Goal: Find contact information: Find contact information

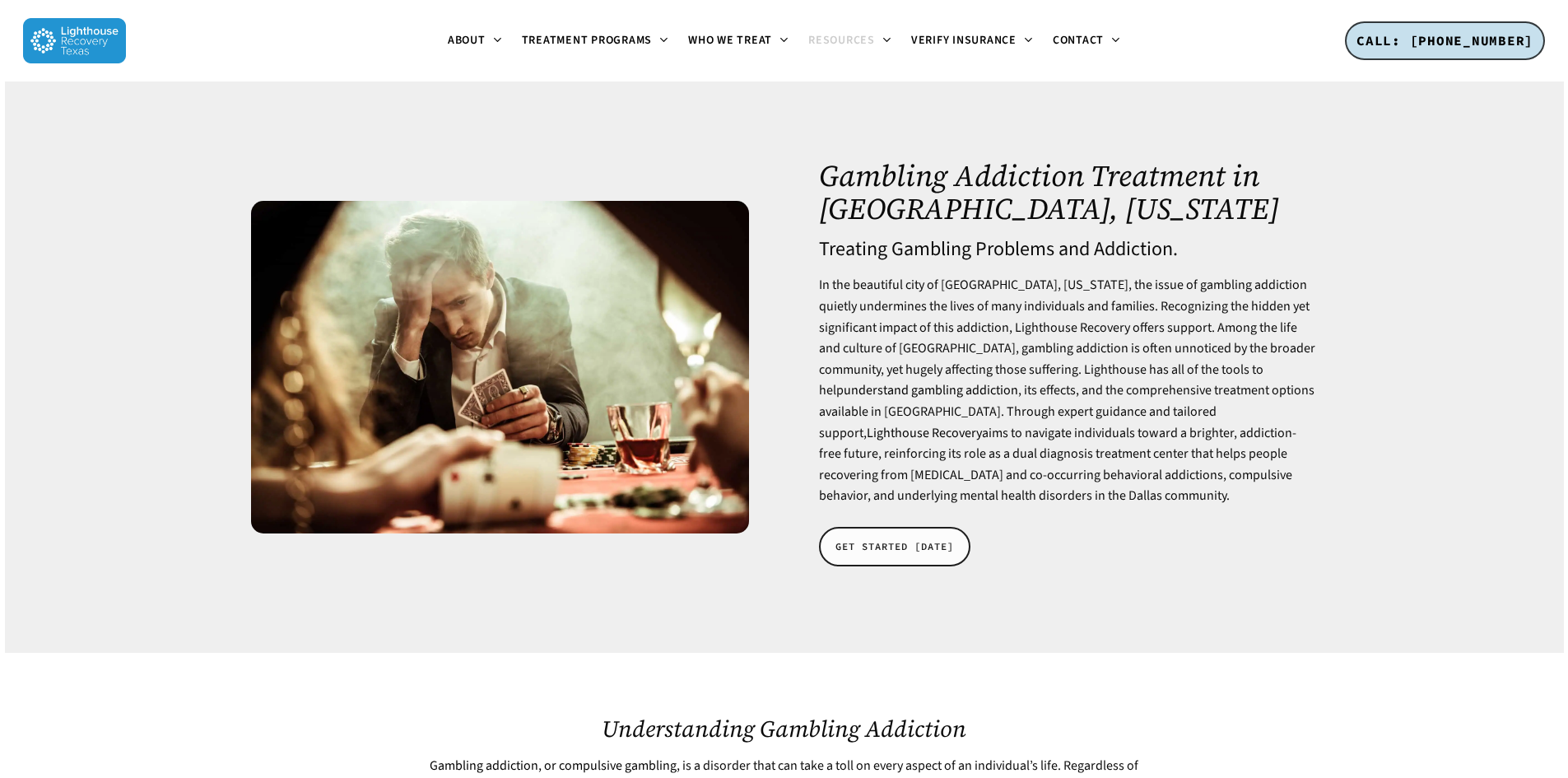
click at [903, 543] on span "GET STARTED TODAY" at bounding box center [894, 546] width 118 height 16
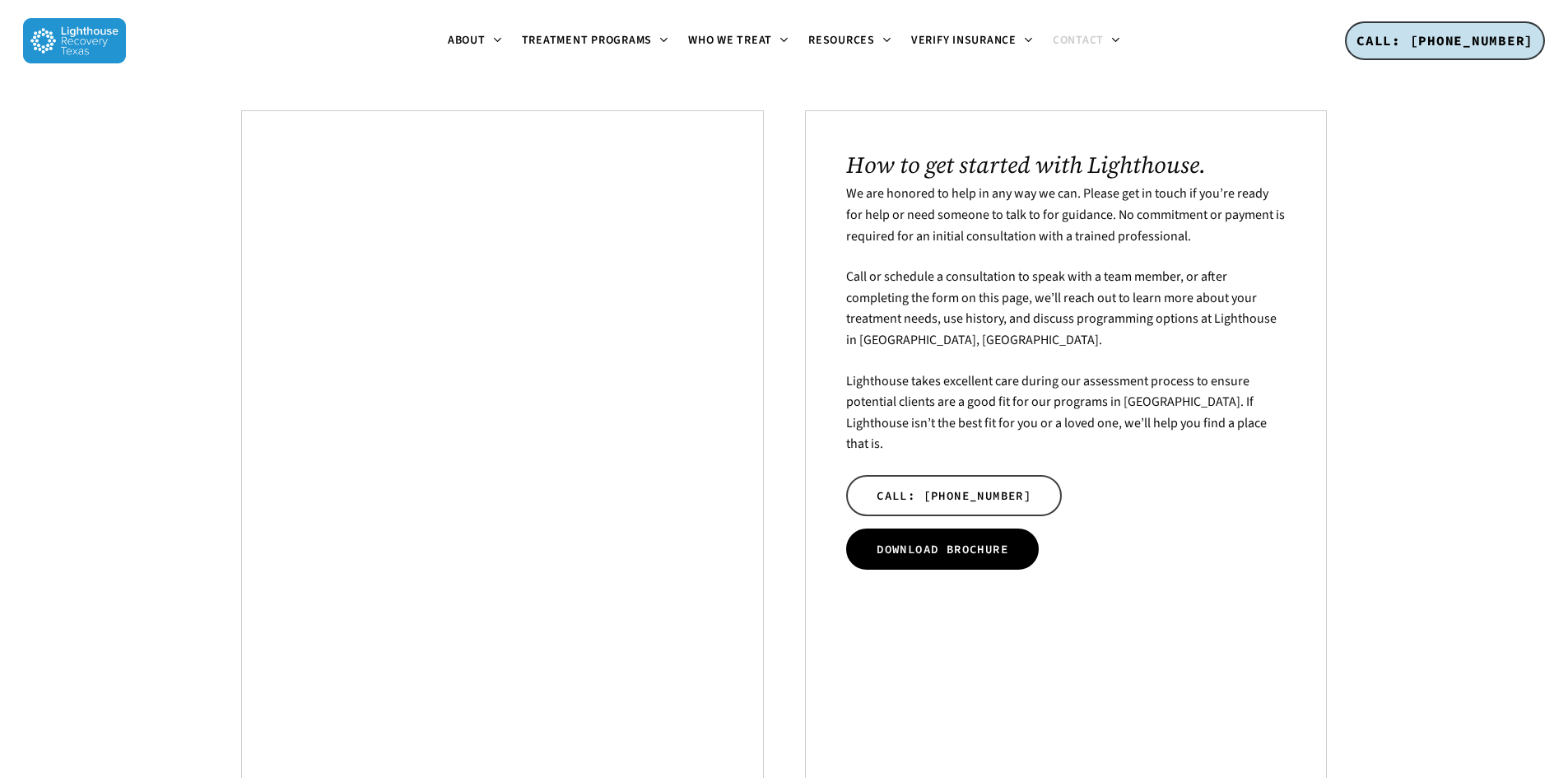
scroll to position [329, 0]
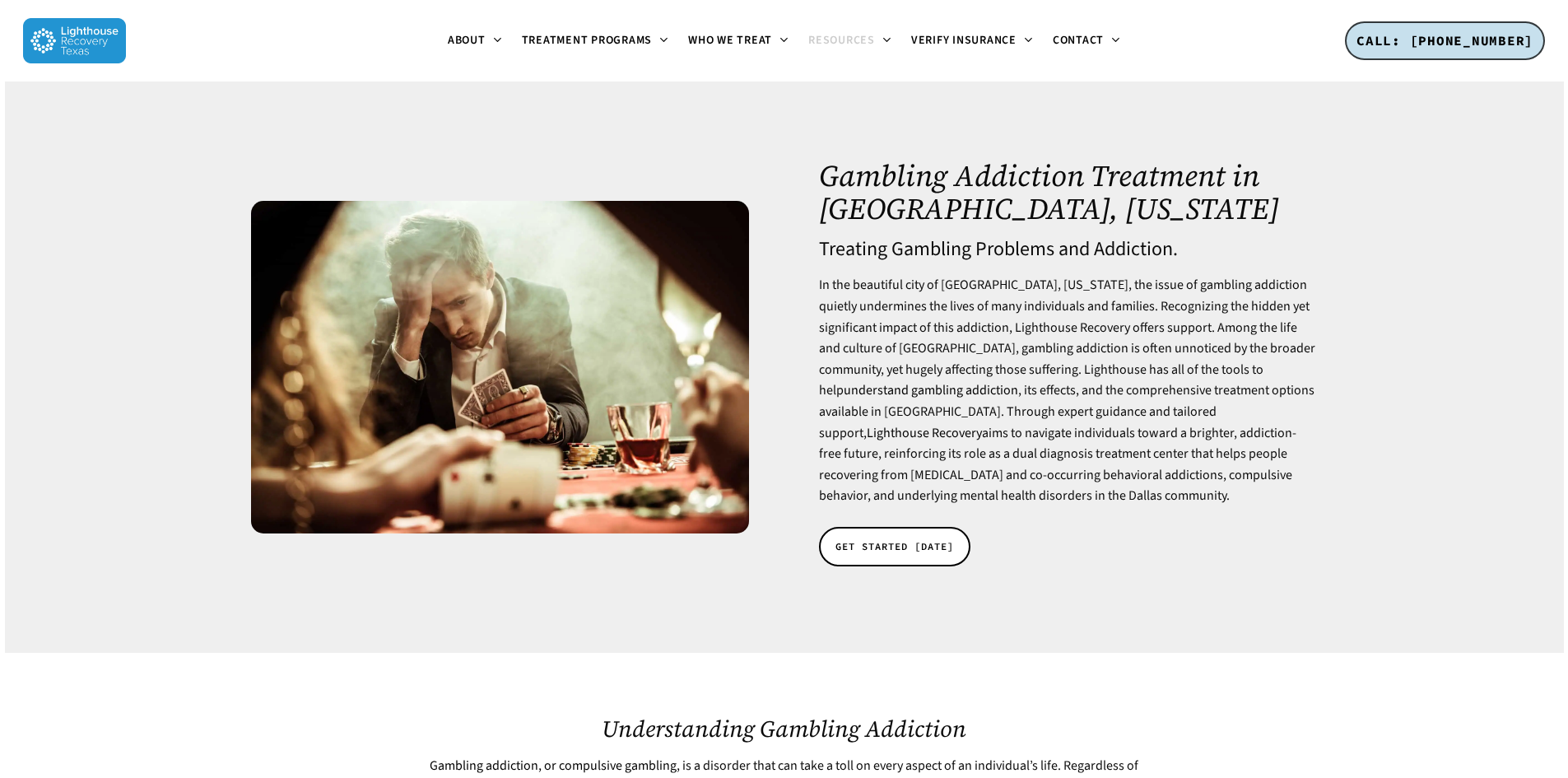
drag, startPoint x: 846, startPoint y: 397, endPoint x: 847, endPoint y: 381, distance: 16.0
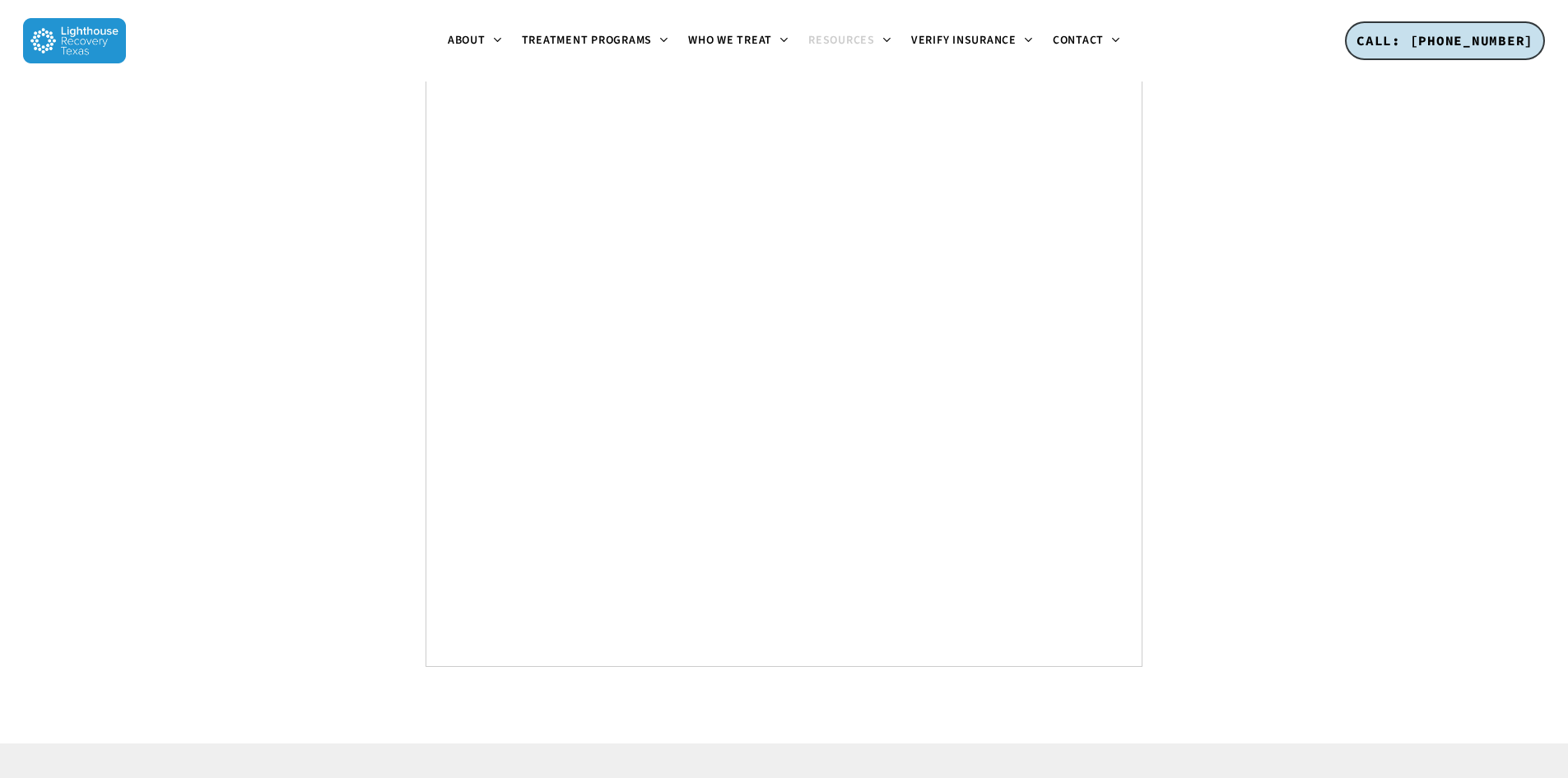
scroll to position [8242, 0]
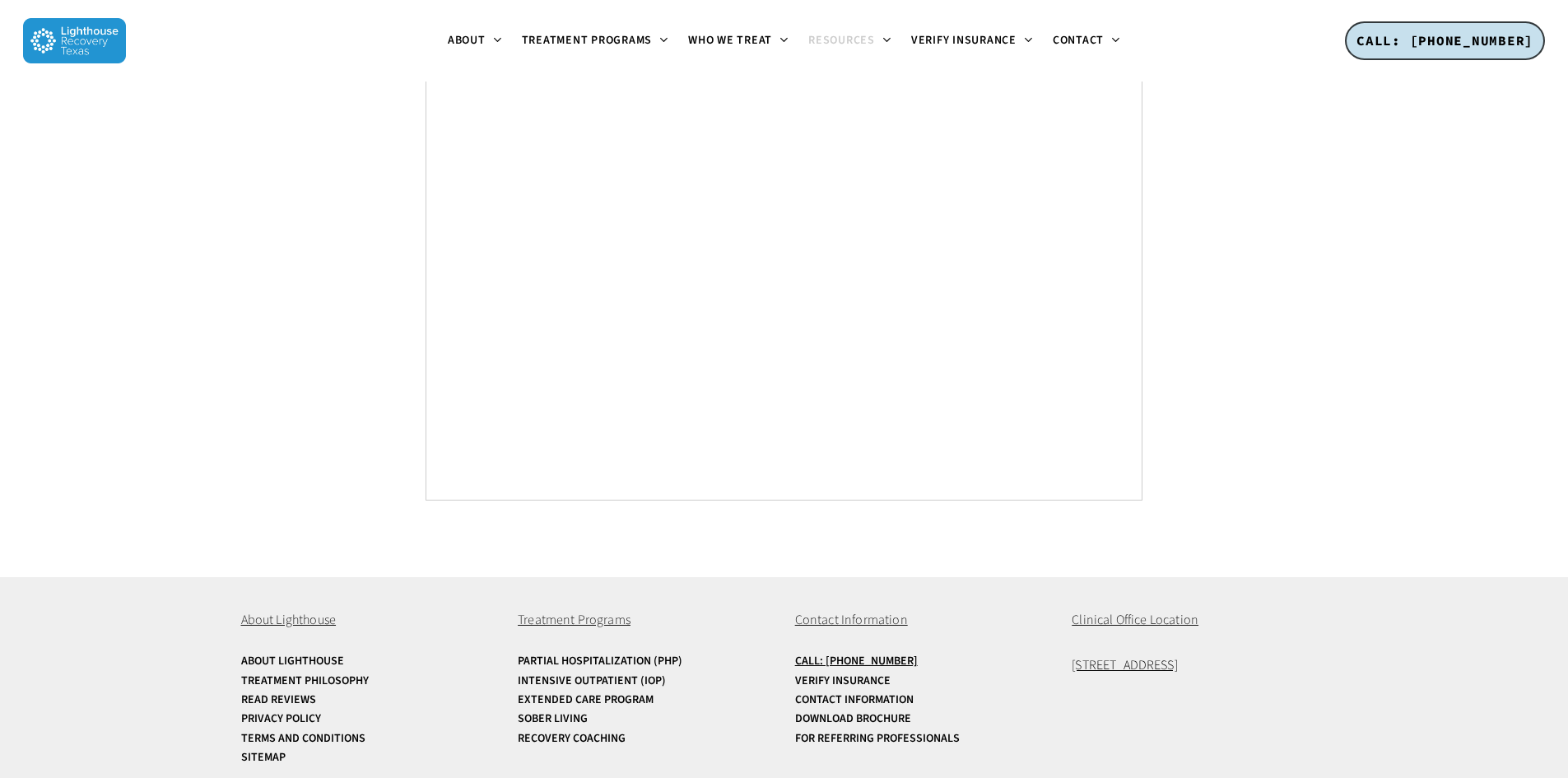
drag, startPoint x: 1259, startPoint y: 636, endPoint x: 1067, endPoint y: 643, distance: 192.1
click at [1067, 643] on div "About Lighthouse About Lighthouse Treatment Philosophy Read Reviews Privacy Pol…" at bounding box center [784, 689] width 1086 height 224
copy span "[STREET_ADDRESS]"
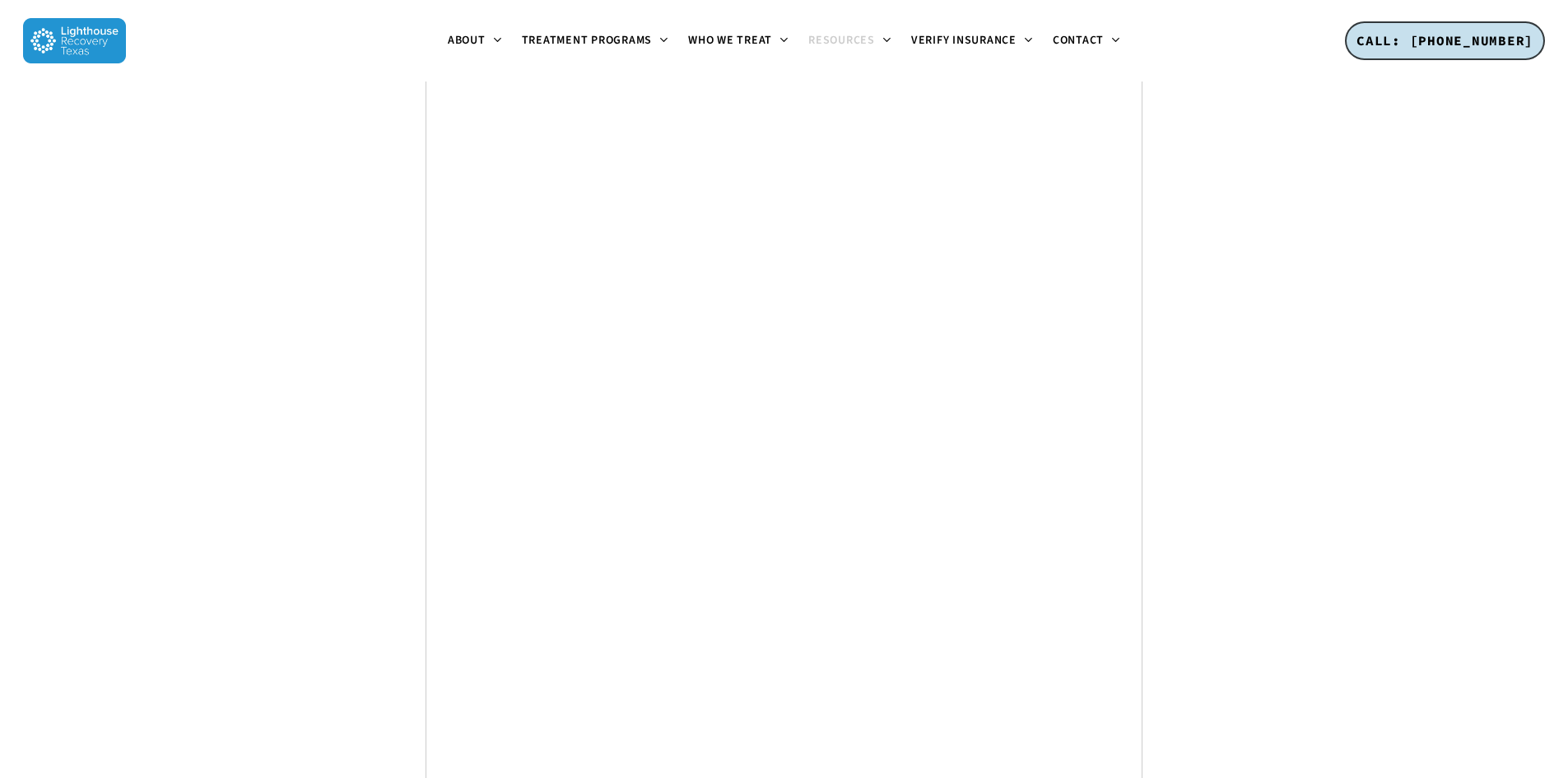
scroll to position [7748, 0]
